Goal: Participate in discussion

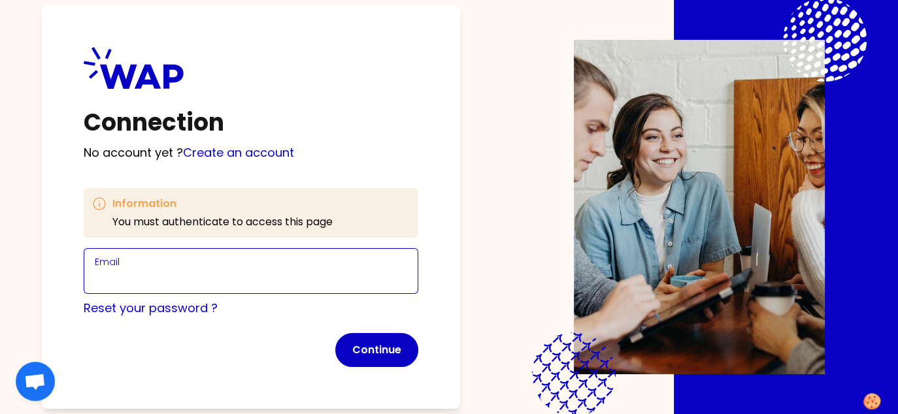
click at [154, 274] on input "Email" at bounding box center [251, 279] width 312 height 18
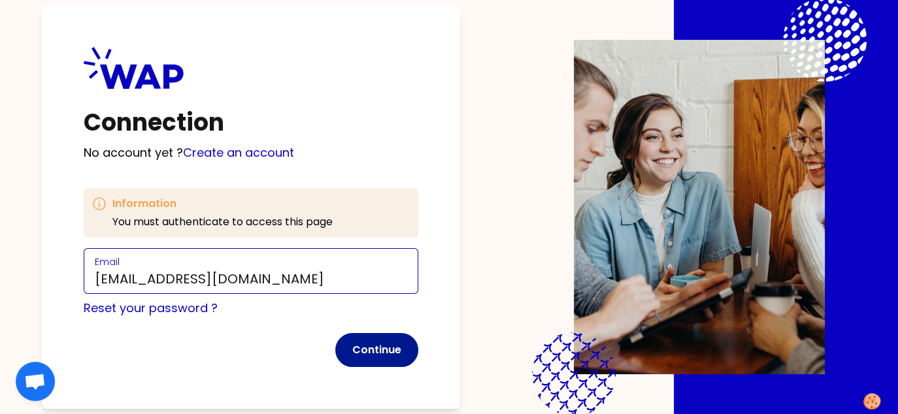
type input "[EMAIL_ADDRESS][DOMAIN_NAME]"
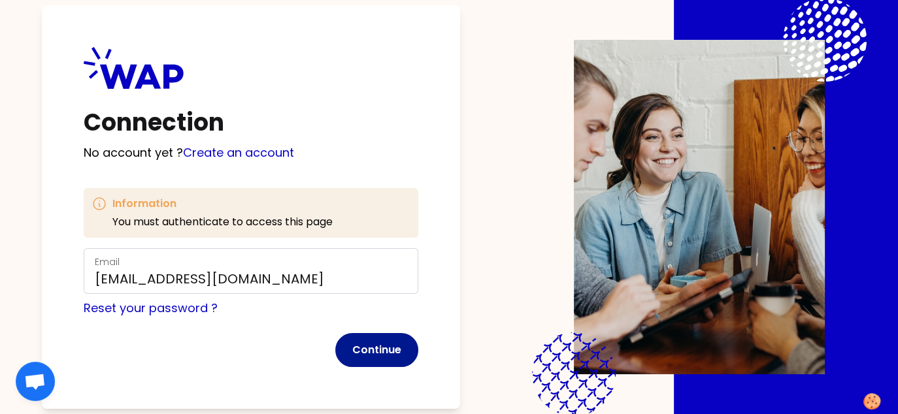
click at [369, 348] on button "Continue" at bounding box center [376, 350] width 83 height 34
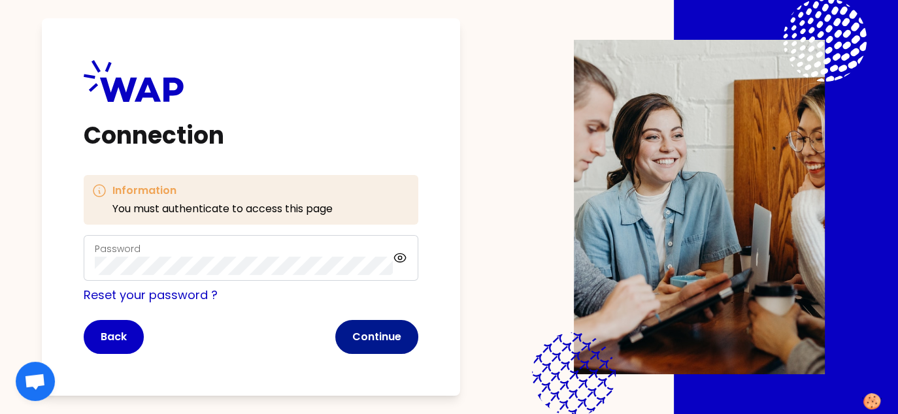
click at [381, 331] on button "Continue" at bounding box center [376, 337] width 83 height 34
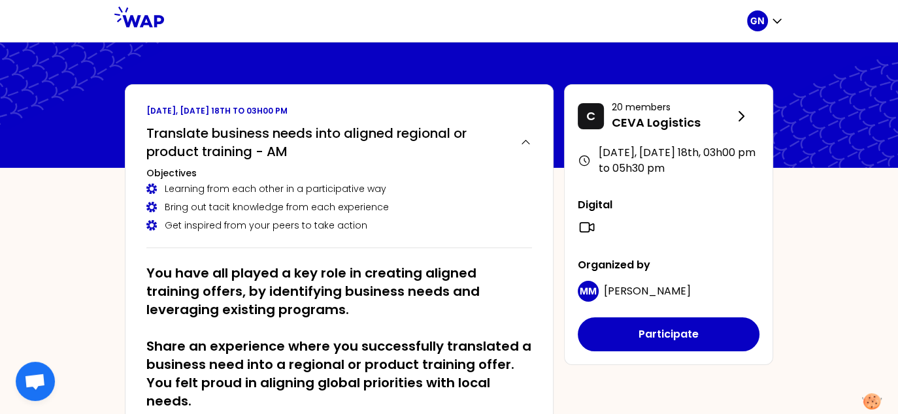
click at [442, 323] on h2 "You have all played a key role in creating aligned training offers, by identify…" at bounding box center [339, 337] width 386 height 146
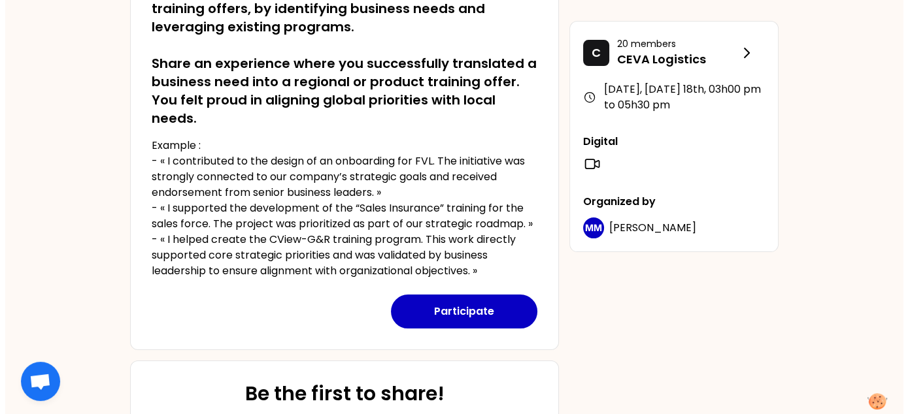
scroll to position [272, 0]
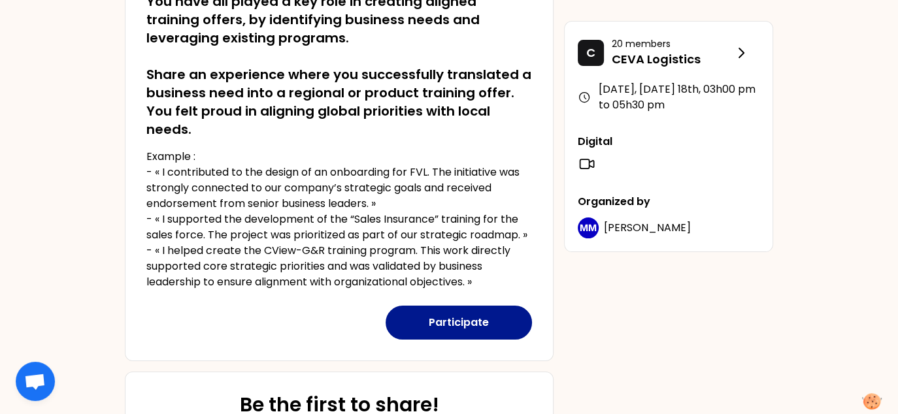
click at [474, 320] on button "Participate" at bounding box center [459, 323] width 146 height 34
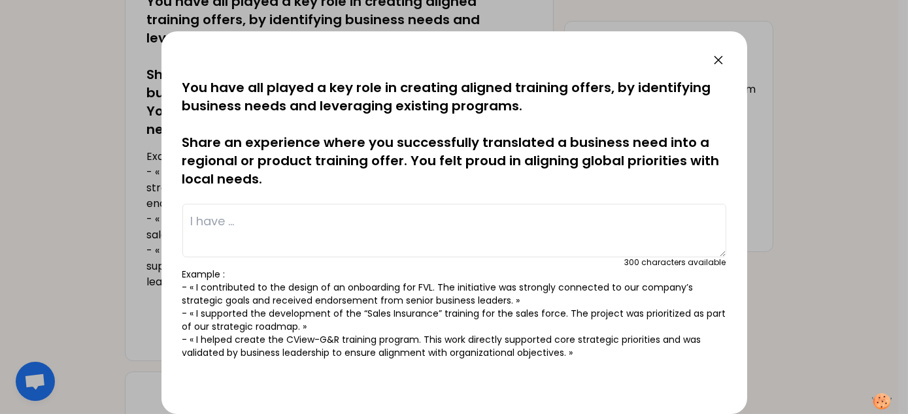
click at [349, 219] on textarea at bounding box center [454, 231] width 544 height 54
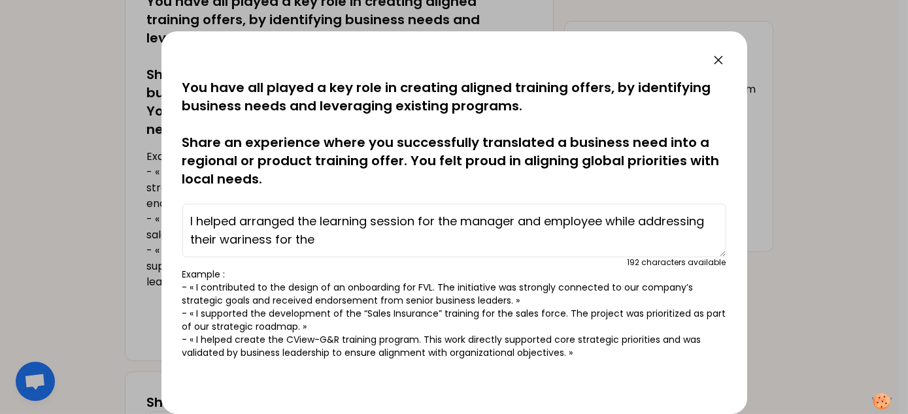
click at [310, 239] on textarea "I helped arranged the learning session for the manager and employee while addre…" at bounding box center [454, 231] width 544 height 54
click at [605, 224] on textarea "I helped arranged the learning session for the manager and employee while addre…" at bounding box center [454, 231] width 544 height 54
click at [490, 239] on textarea "I helped arranged the learning session for the manager and employees while addr…" at bounding box center [454, 231] width 544 height 54
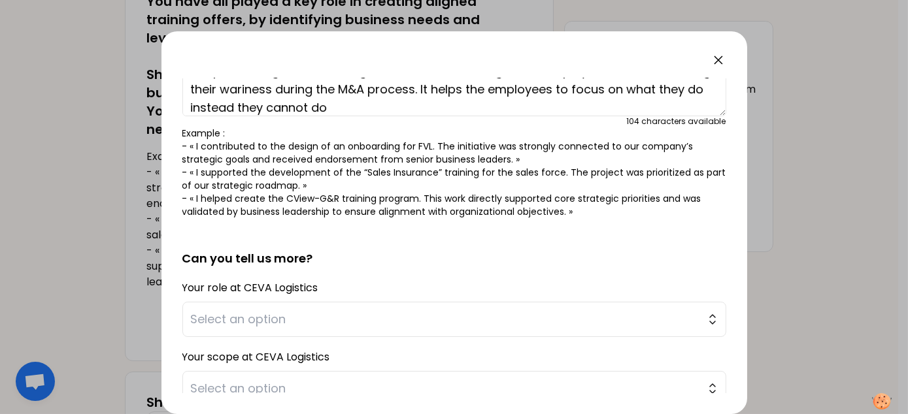
scroll to position [239, 0]
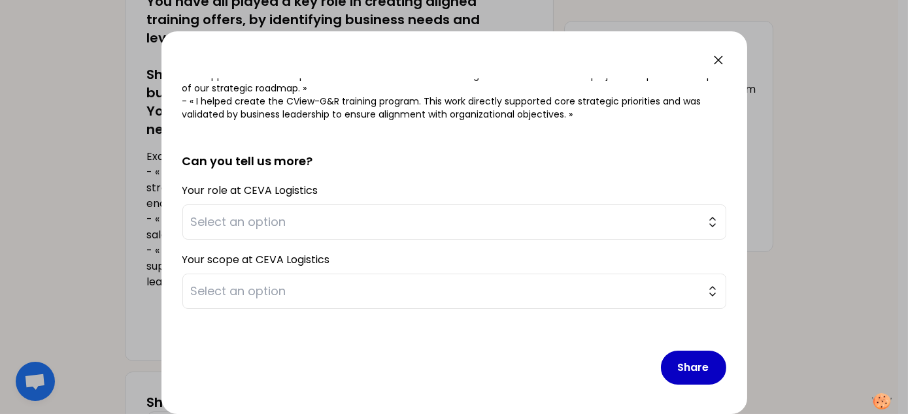
type textarea "I helped arranged the learning session for the manager and employees while addr…"
click at [518, 239] on form "saved You have all played a key role in creating aligned training offers, by id…" at bounding box center [454, 118] width 544 height 556
click at [518, 231] on button "Select an option" at bounding box center [454, 222] width 544 height 35
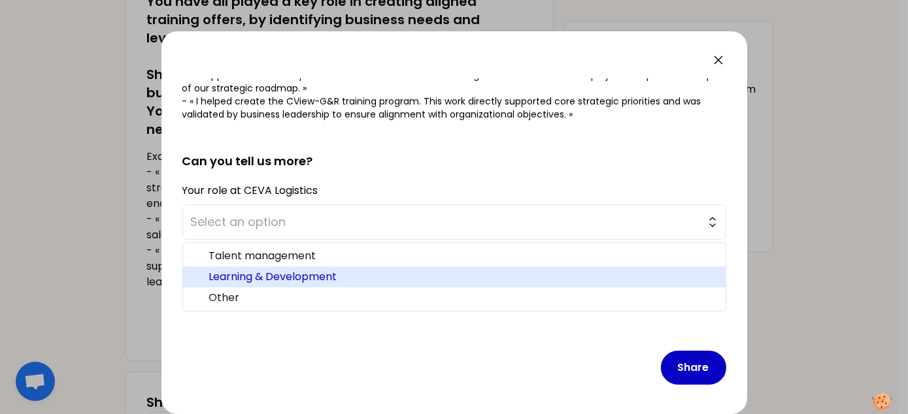
click at [427, 271] on span "Learning & Development" at bounding box center [462, 277] width 506 height 16
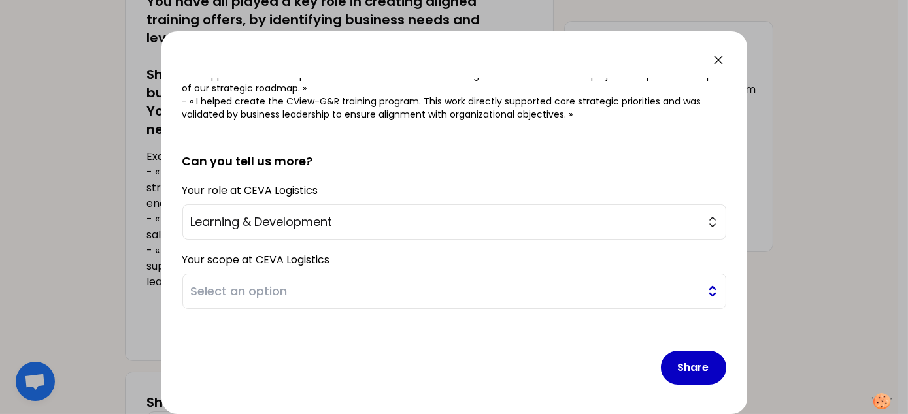
click at [357, 298] on span "Select an option" at bounding box center [445, 291] width 508 height 18
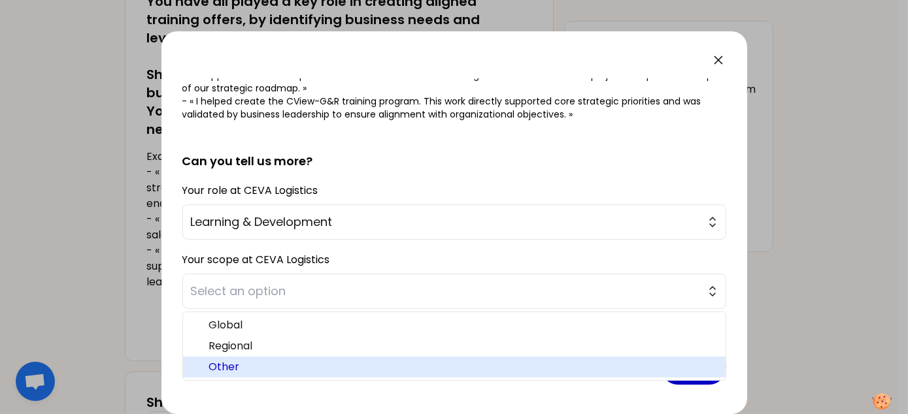
click at [313, 365] on span "Other" at bounding box center [462, 367] width 506 height 16
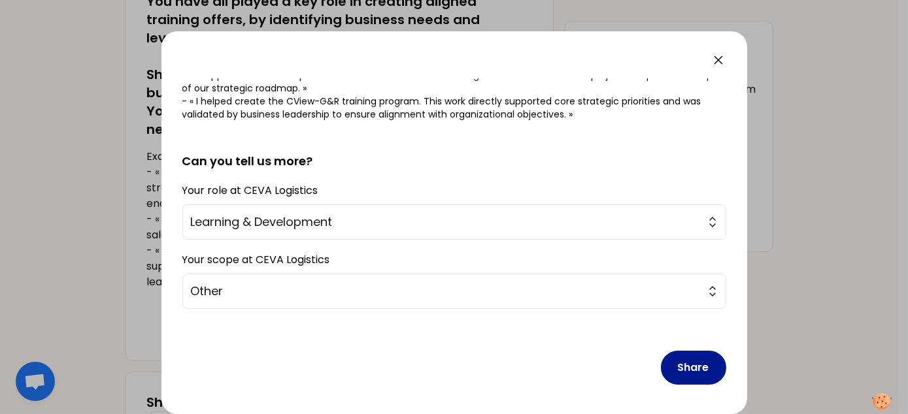
click at [673, 370] on button "Share" at bounding box center [693, 368] width 65 height 34
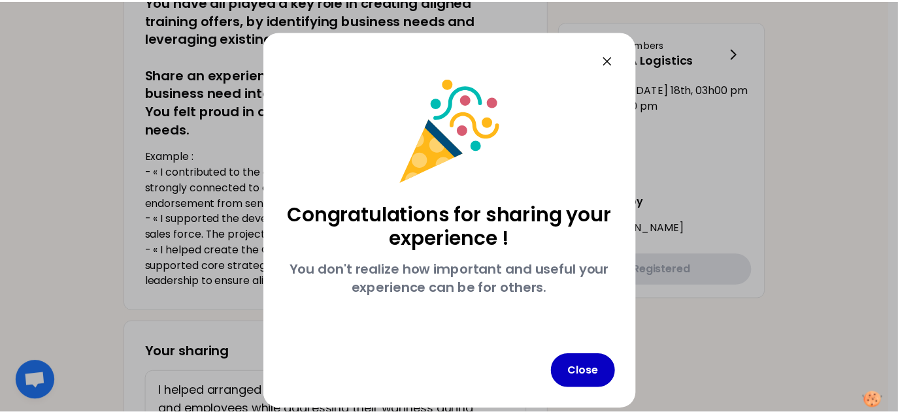
scroll to position [0, 0]
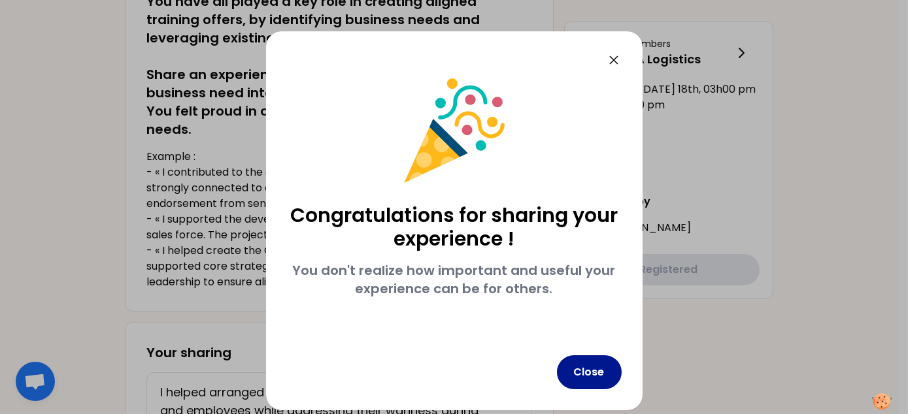
click at [603, 369] on button "Close" at bounding box center [589, 373] width 65 height 34
